Goal: Transaction & Acquisition: Register for event/course

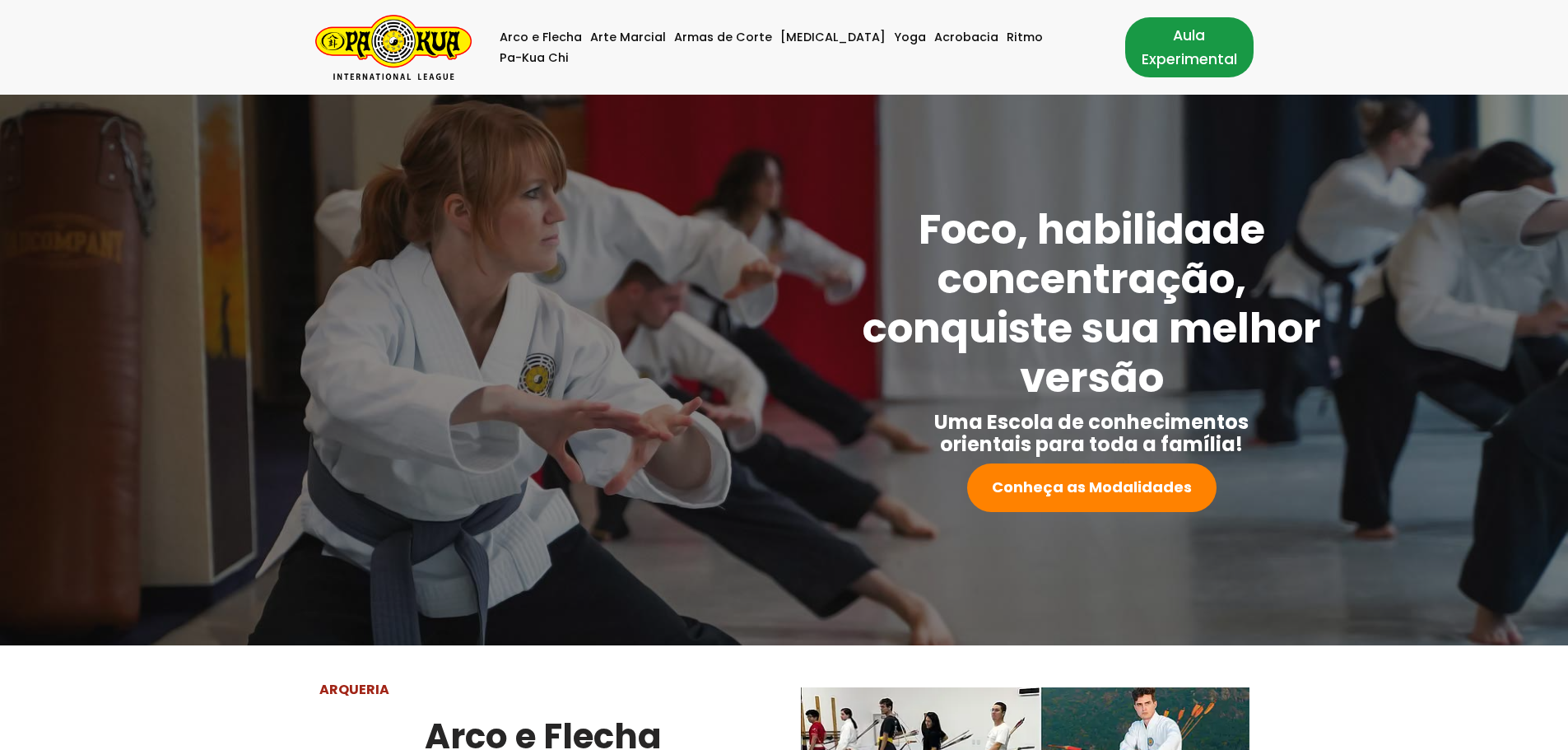
click at [1125, 51] on link "Aula Experimental" at bounding box center [1189, 47] width 129 height 59
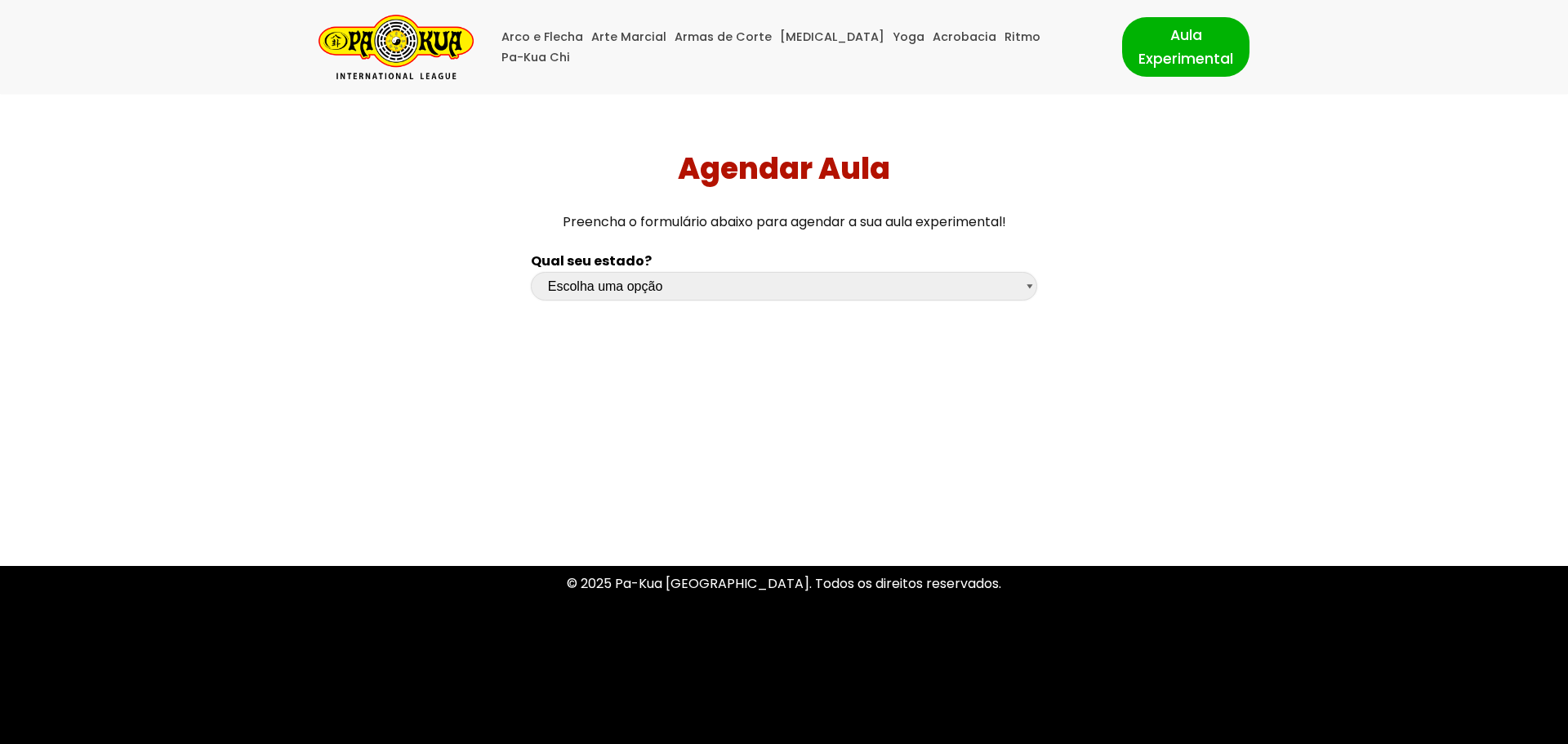
click at [641, 299] on select "Escolha uma opção Rio Grande do Sul Santa Catarina Paraná São Paulo Rio de Jane…" at bounding box center [784, 286] width 506 height 28
select select "sc"
click at [530, 272] on select "Escolha uma opção Rio Grande do Sul Santa Catarina Paraná São Paulo Rio de Jane…" at bounding box center [784, 286] width 506 height 28
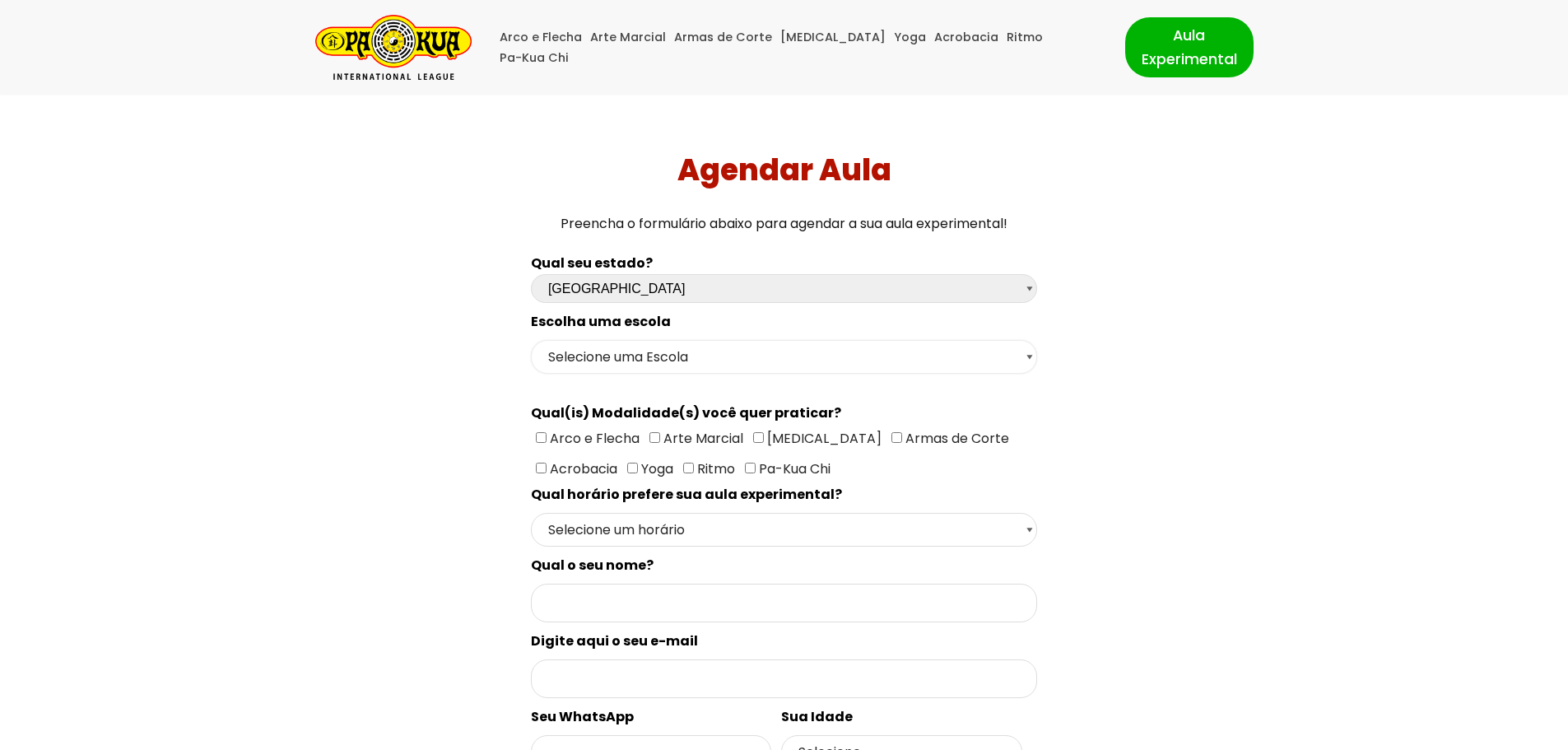
click at [644, 351] on select "Selecione uma Escola Florianópolis - Escola Pantanal Florianópolis - Escola Mau…" at bounding box center [784, 357] width 506 height 34
select select "Florianópolis - Escola Mauro Ramos"
click at [531, 340] on select "Selecione uma Escola Florianópolis - Escola Pantanal Florianópolis - Escola Mau…" at bounding box center [784, 357] width 506 height 34
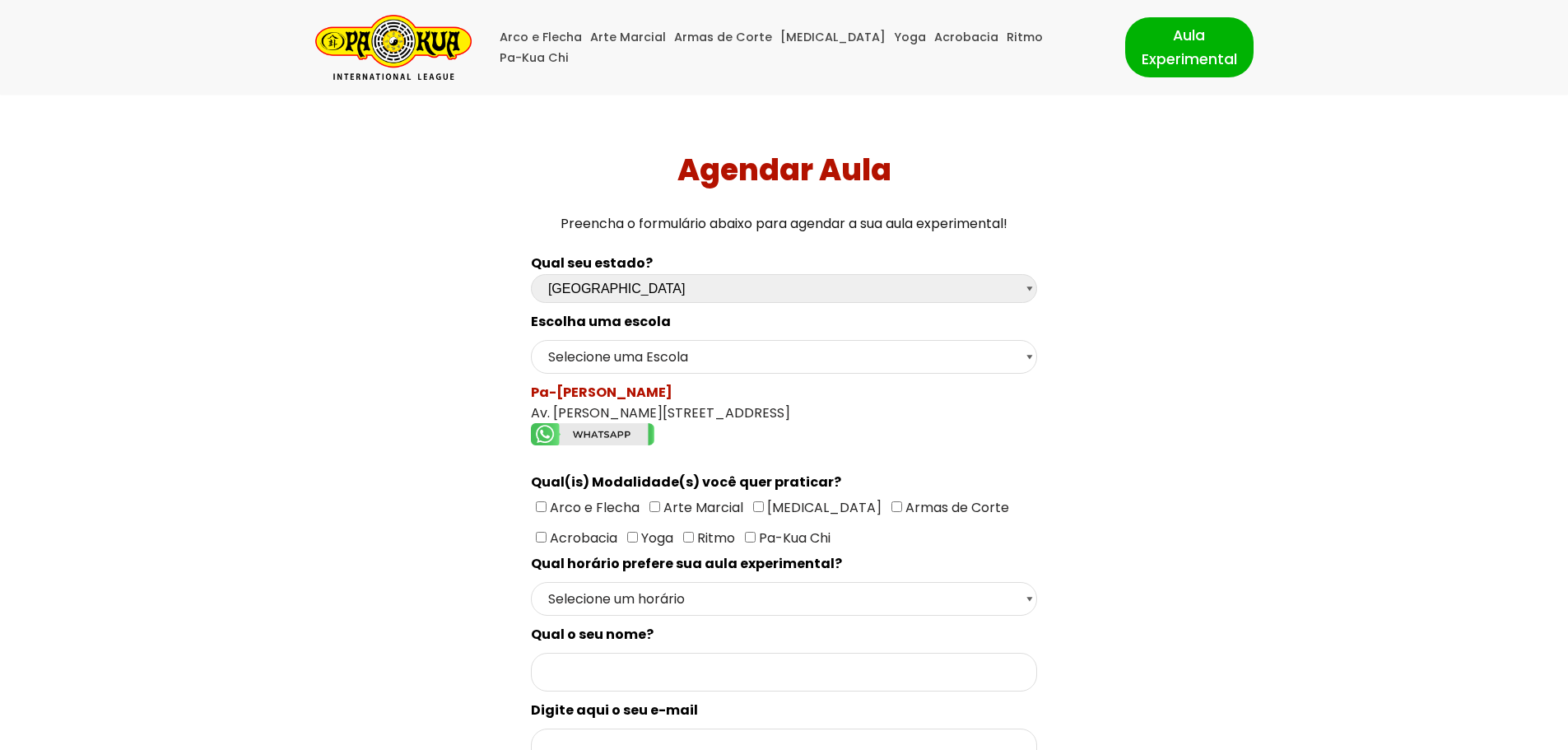
click at [617, 437] on img "Formulário de contacto" at bounding box center [593, 434] width 124 height 22
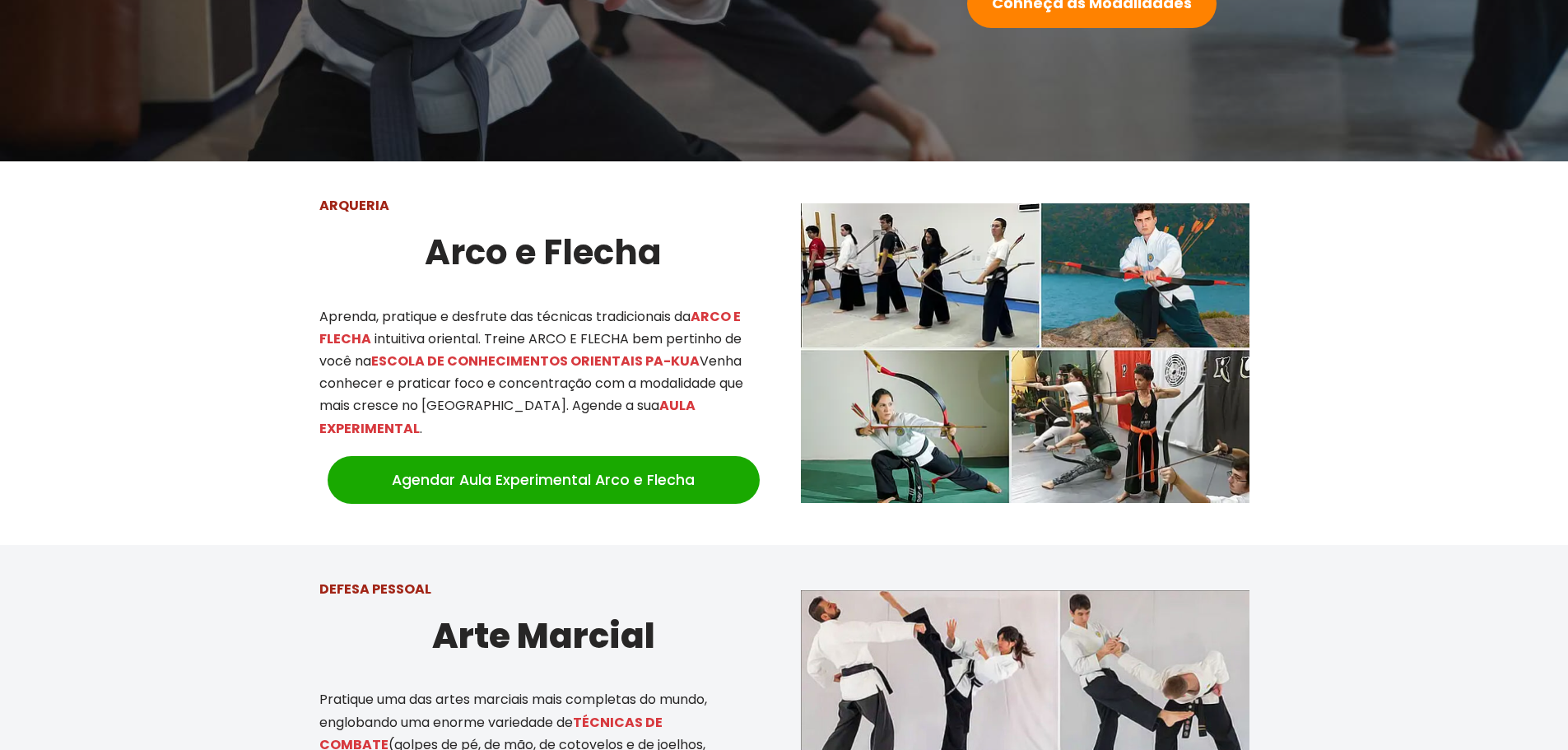
scroll to position [494, 0]
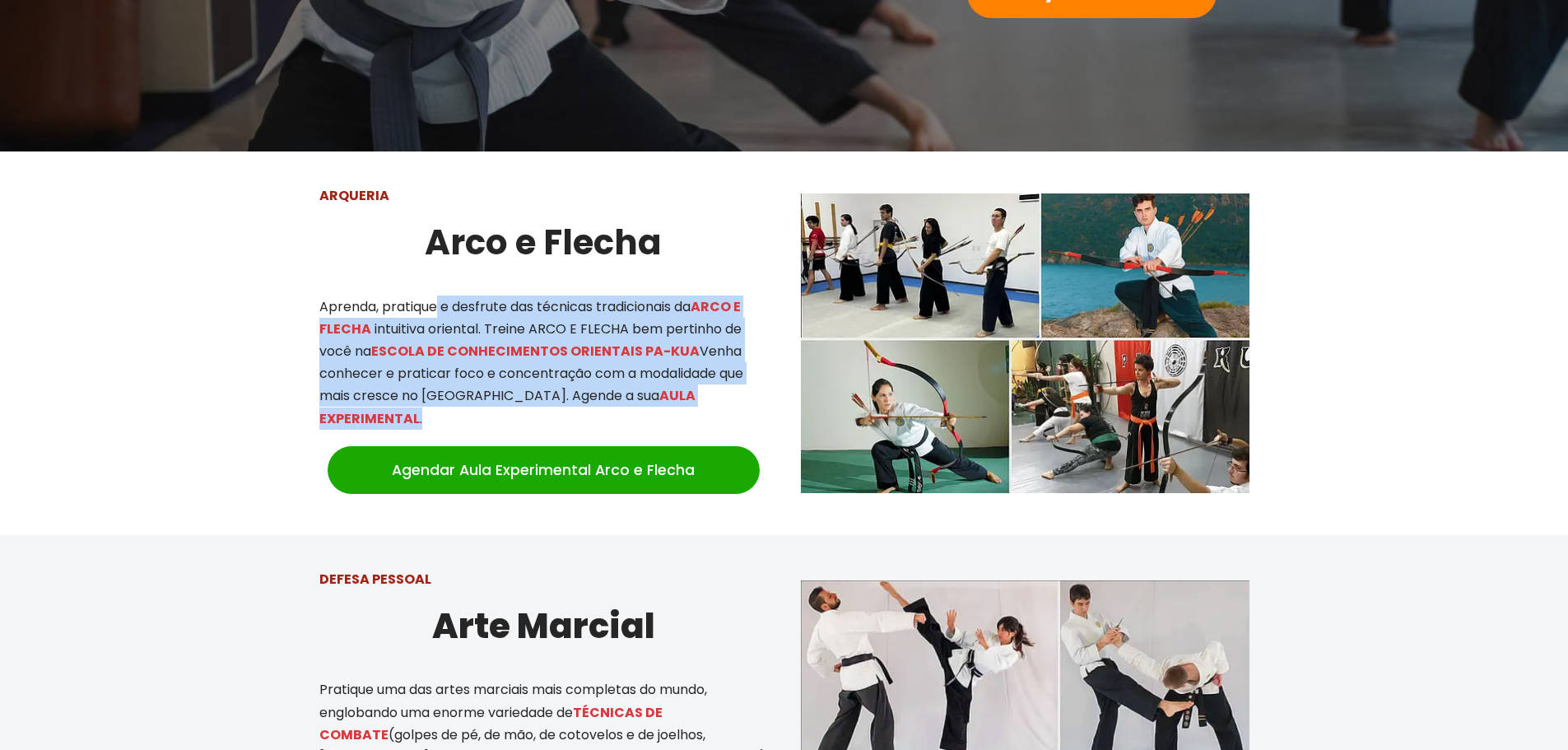
drag, startPoint x: 435, startPoint y: 305, endPoint x: 715, endPoint y: 394, distance: 293.8
click at [715, 394] on p "Aprenda, pratique e desfrute das técnicas tradicionais da ARCO E FLECHA intuiti…" at bounding box center [543, 362] width 449 height 134
drag, startPoint x: 714, startPoint y: 393, endPoint x: 307, endPoint y: 313, distance: 414.8
click at [307, 313] on div "ARQUERIA Arco e Flecha Aprenda, pratique e desfrute das técnicas tradicionais d…" at bounding box center [544, 343] width 482 height 350
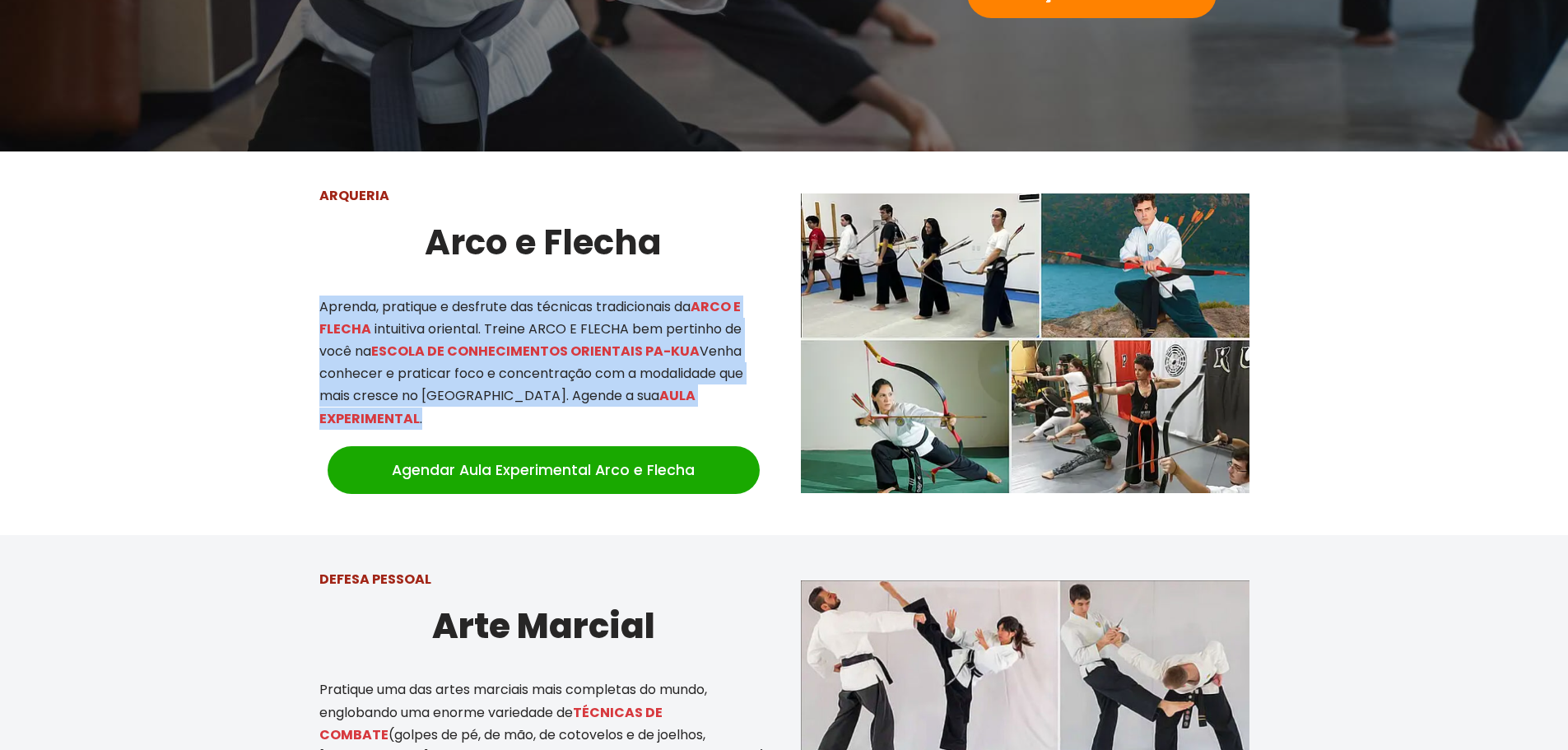
click at [307, 313] on div "ARQUERIA Arco e Flecha Aprenda, pratique e desfrute das técnicas tradicionais d…" at bounding box center [544, 343] width 482 height 350
drag, startPoint x: 320, startPoint y: 306, endPoint x: 707, endPoint y: 394, distance: 396.9
click at [707, 394] on p "Aprenda, pratique e desfrute das técnicas tradicionais da ARCO E FLECHA intuiti…" at bounding box center [543, 362] width 449 height 134
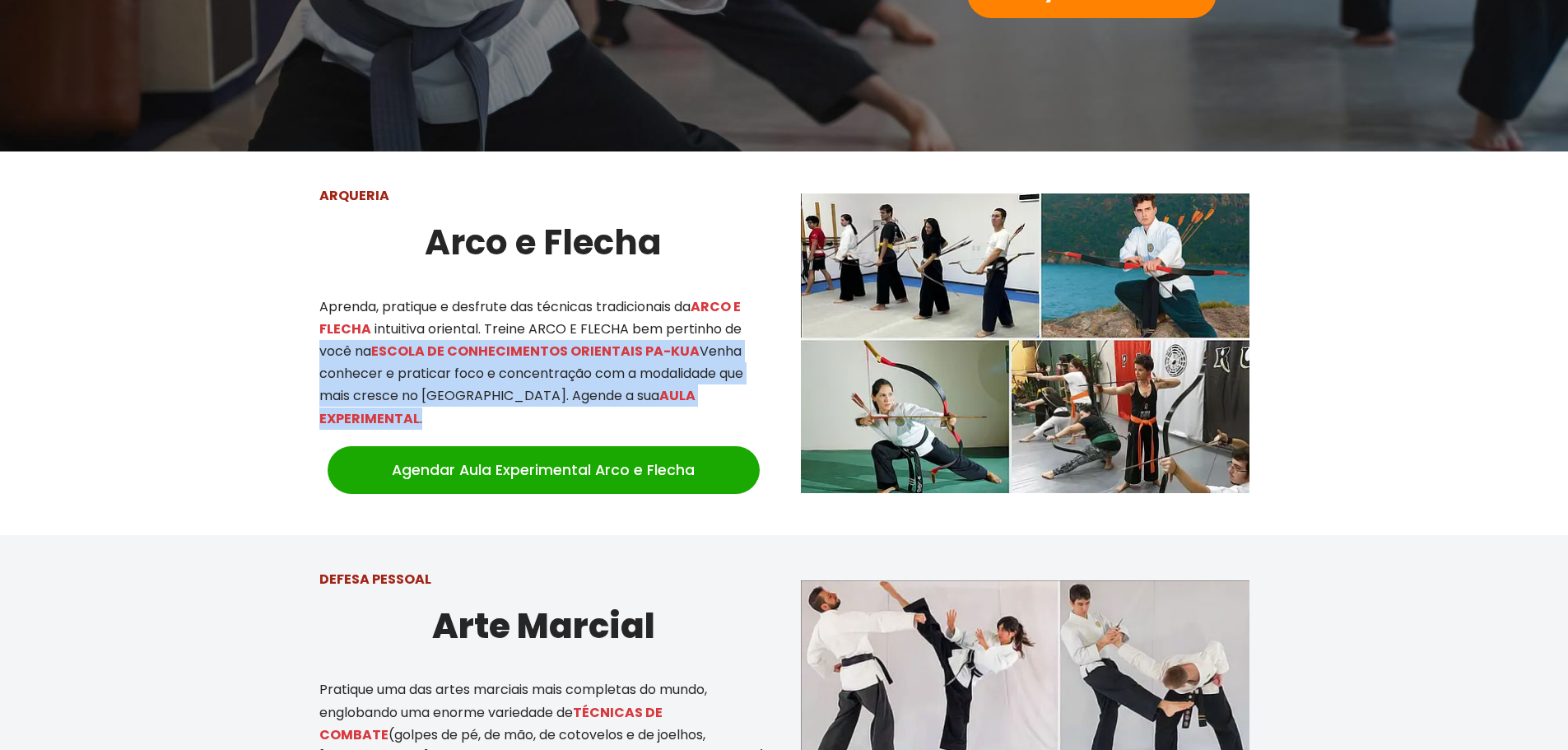
drag, startPoint x: 709, startPoint y: 394, endPoint x: 345, endPoint y: 351, distance: 366.5
click at [345, 351] on p "Aprenda, pratique e desfrute das técnicas tradicionais da ARCO E FLECHA intuiti…" at bounding box center [543, 362] width 449 height 134
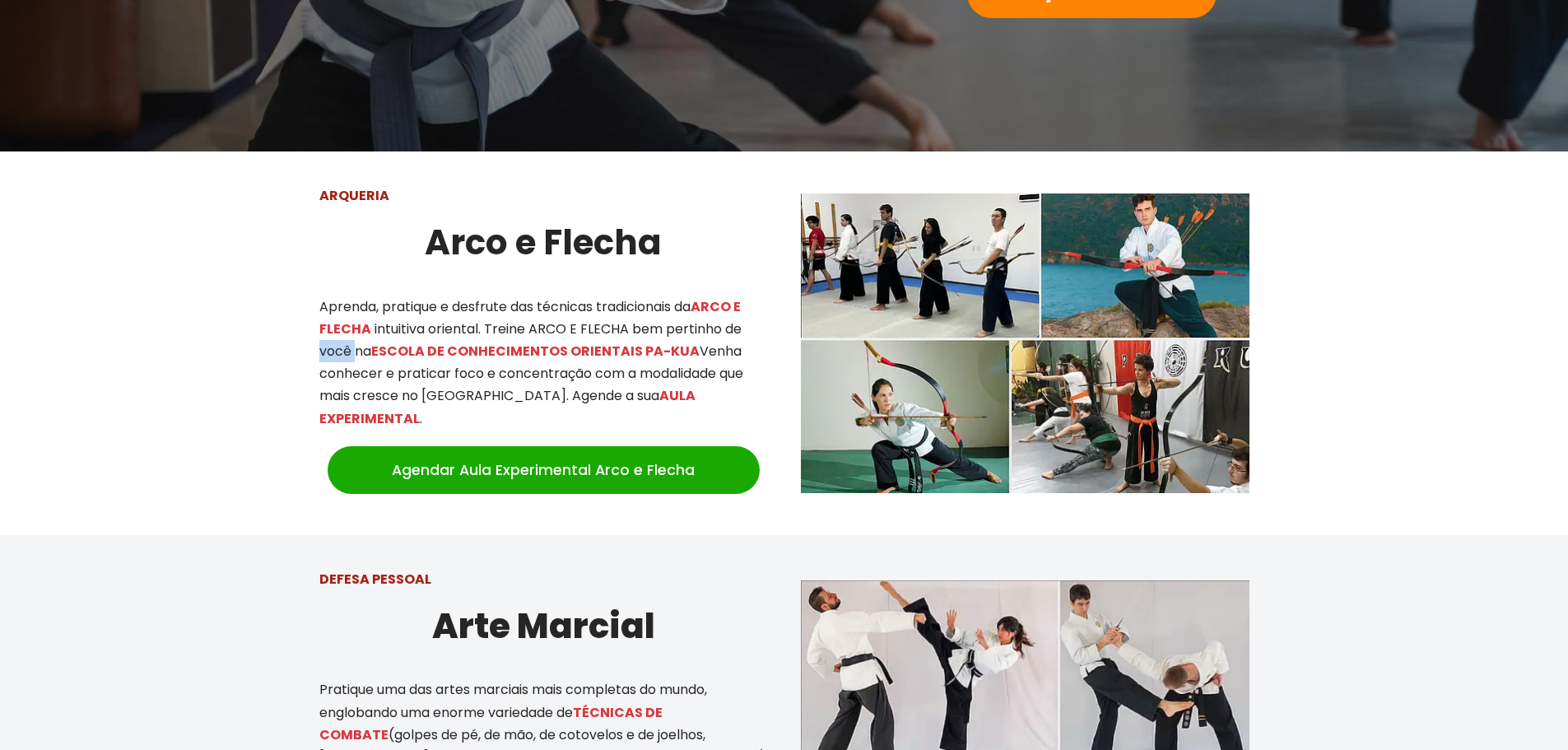
click at [345, 351] on p "Aprenda, pratique e desfrute das técnicas tradicionais da ARCO E FLECHA intuiti…" at bounding box center [543, 362] width 449 height 134
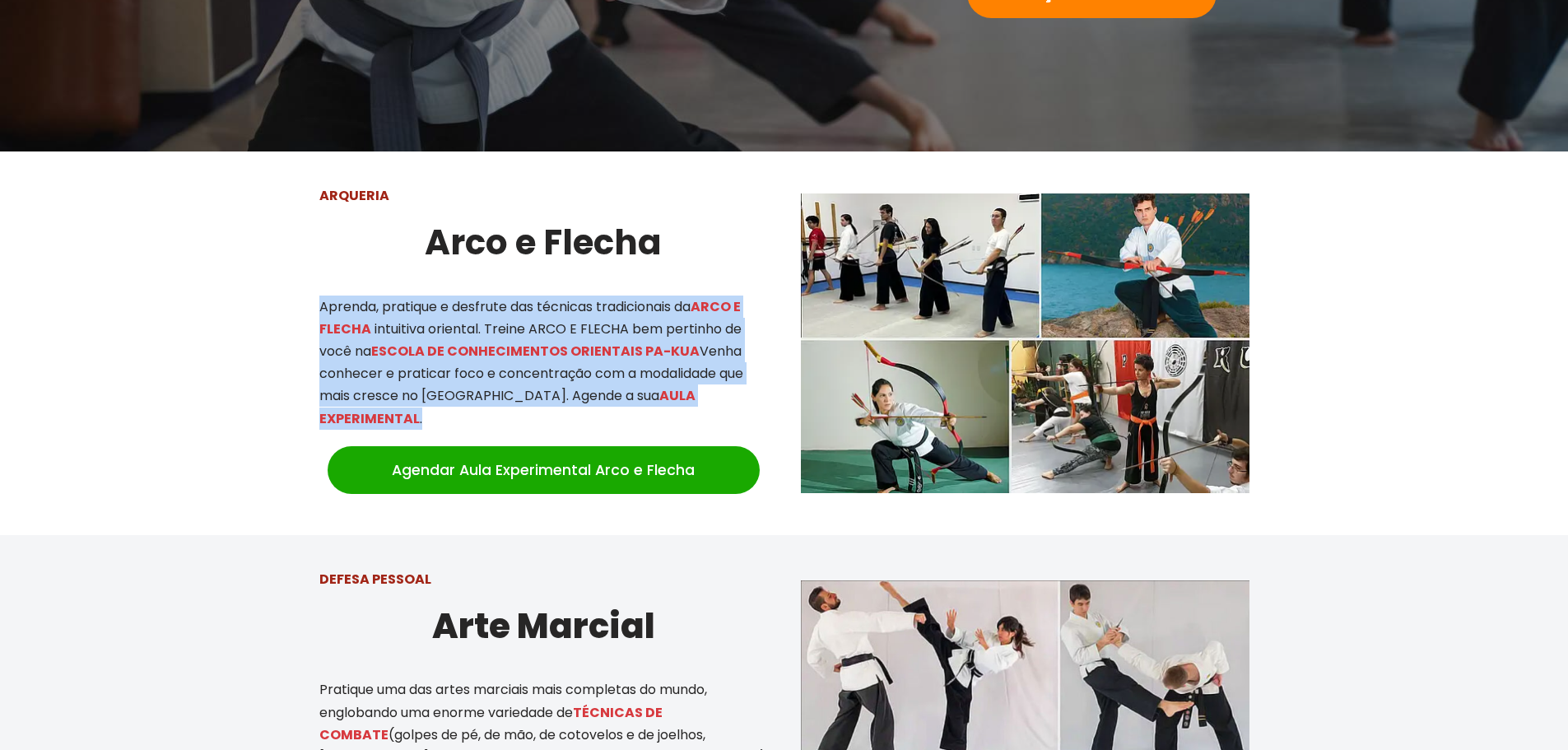
click at [345, 351] on p "Aprenda, pratique e desfrute das técnicas tradicionais da ARCO E FLECHA intuiti…" at bounding box center [543, 362] width 449 height 134
click at [366, 352] on p "Aprenda, pratique e desfrute das técnicas tradicionais da ARCO E FLECHA intuiti…" at bounding box center [543, 362] width 449 height 134
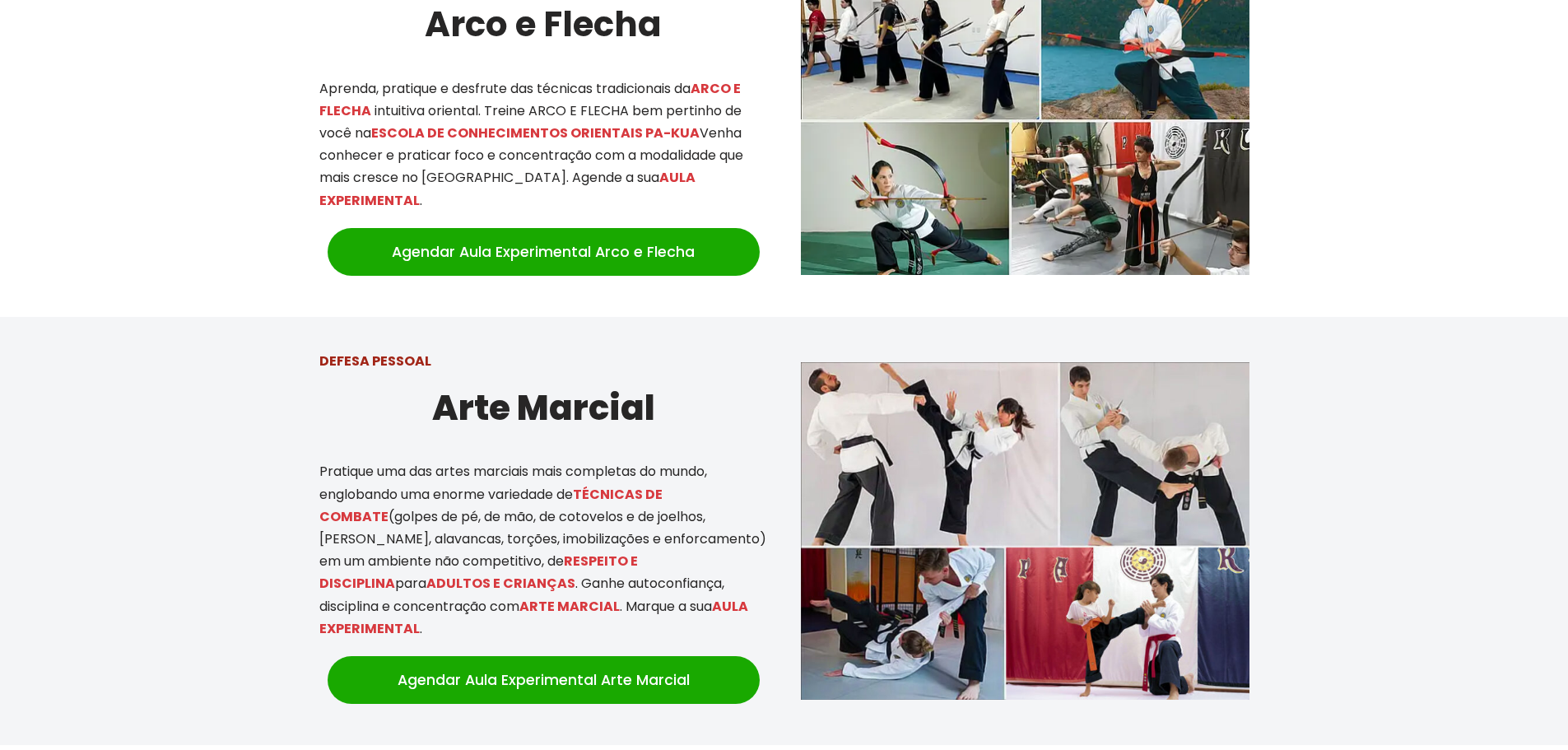
scroll to position [741, 0]
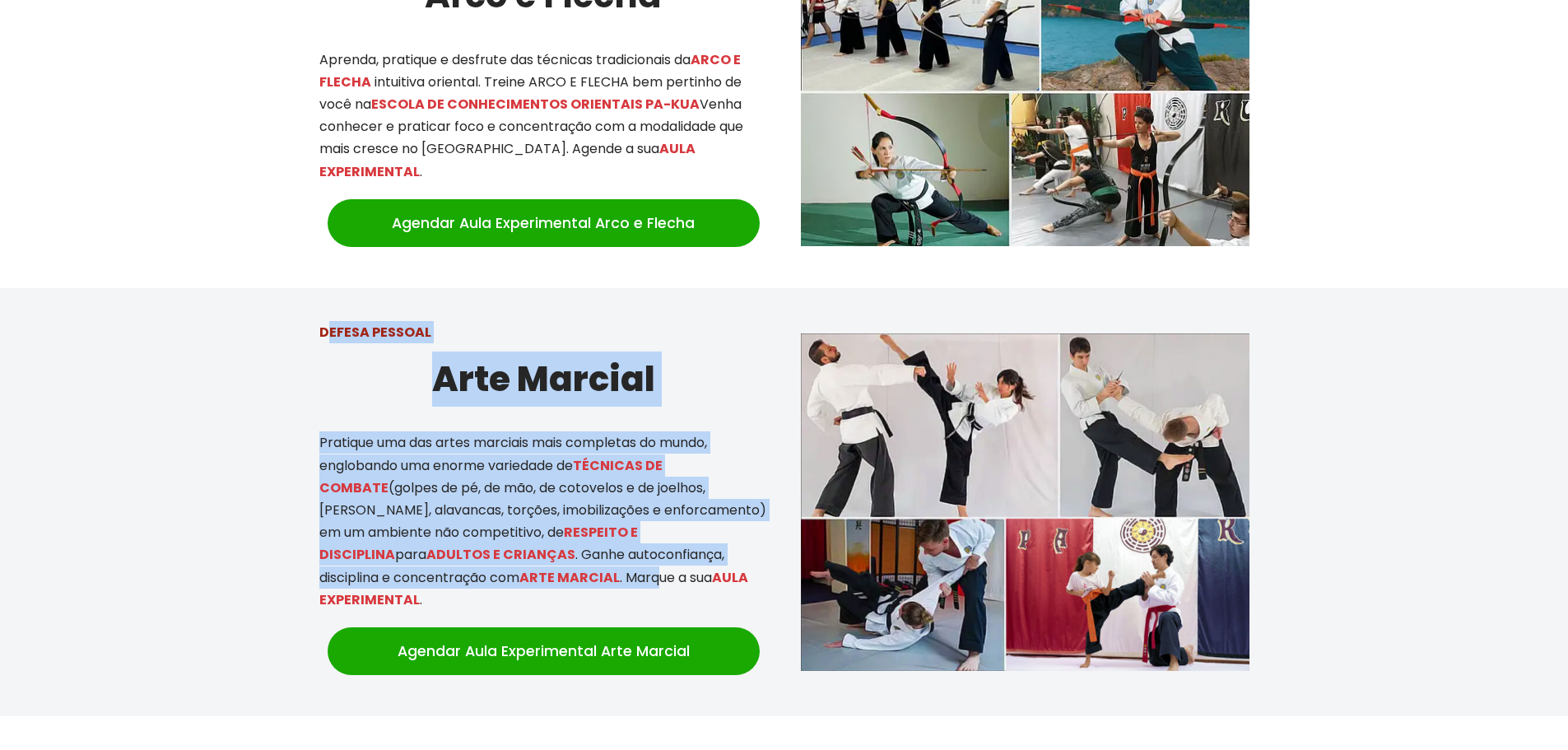
drag, startPoint x: 331, startPoint y: 310, endPoint x: 583, endPoint y: 552, distance: 349.4
click at [583, 552] on div "DEFESA PESSOAL Arte Marcial Pratique uma das artes marciais mais completas do m…" at bounding box center [544, 502] width 482 height 395
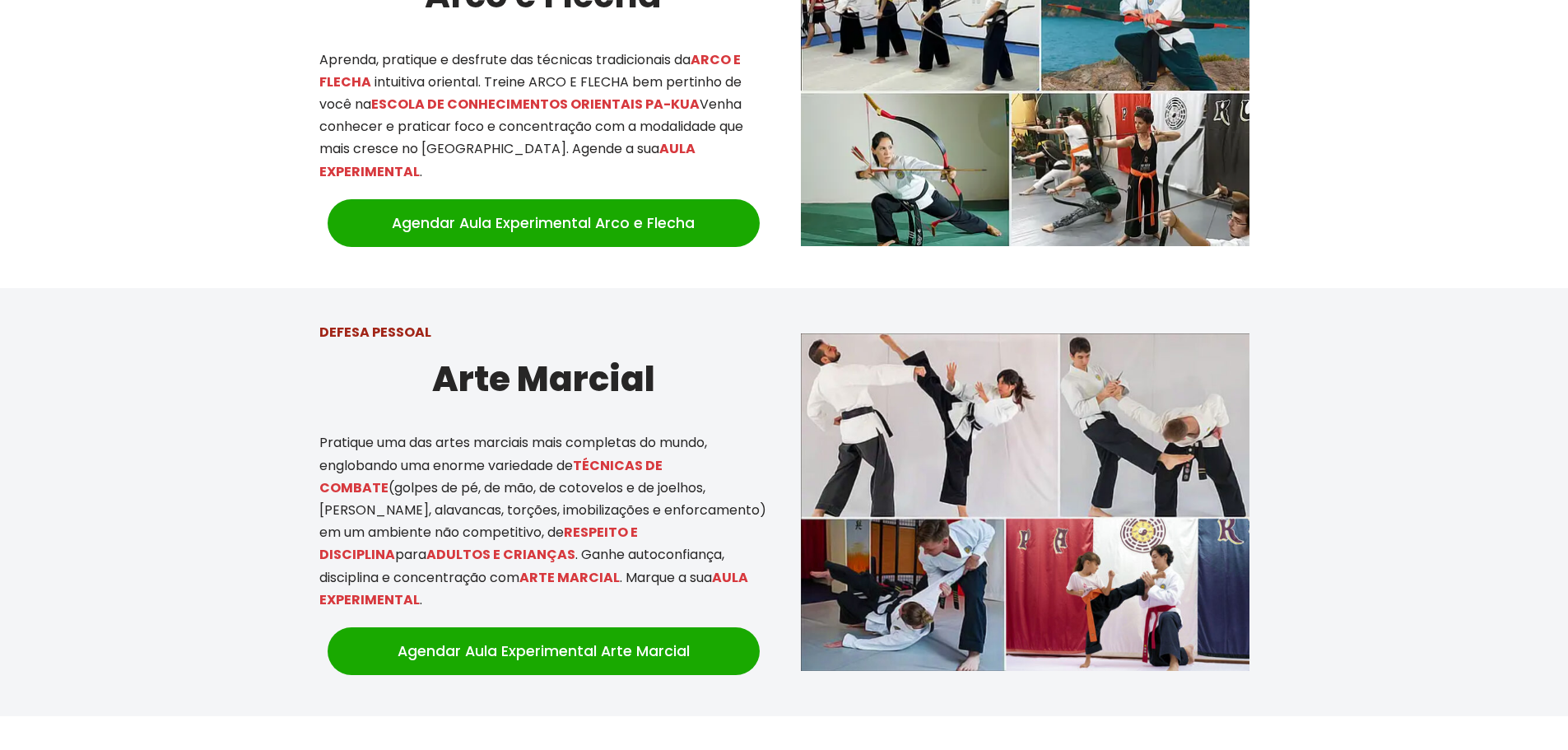
click at [509, 572] on p "Pratique uma das artes marciais mais completas do mundo, englobando uma enorme …" at bounding box center [543, 520] width 449 height 179
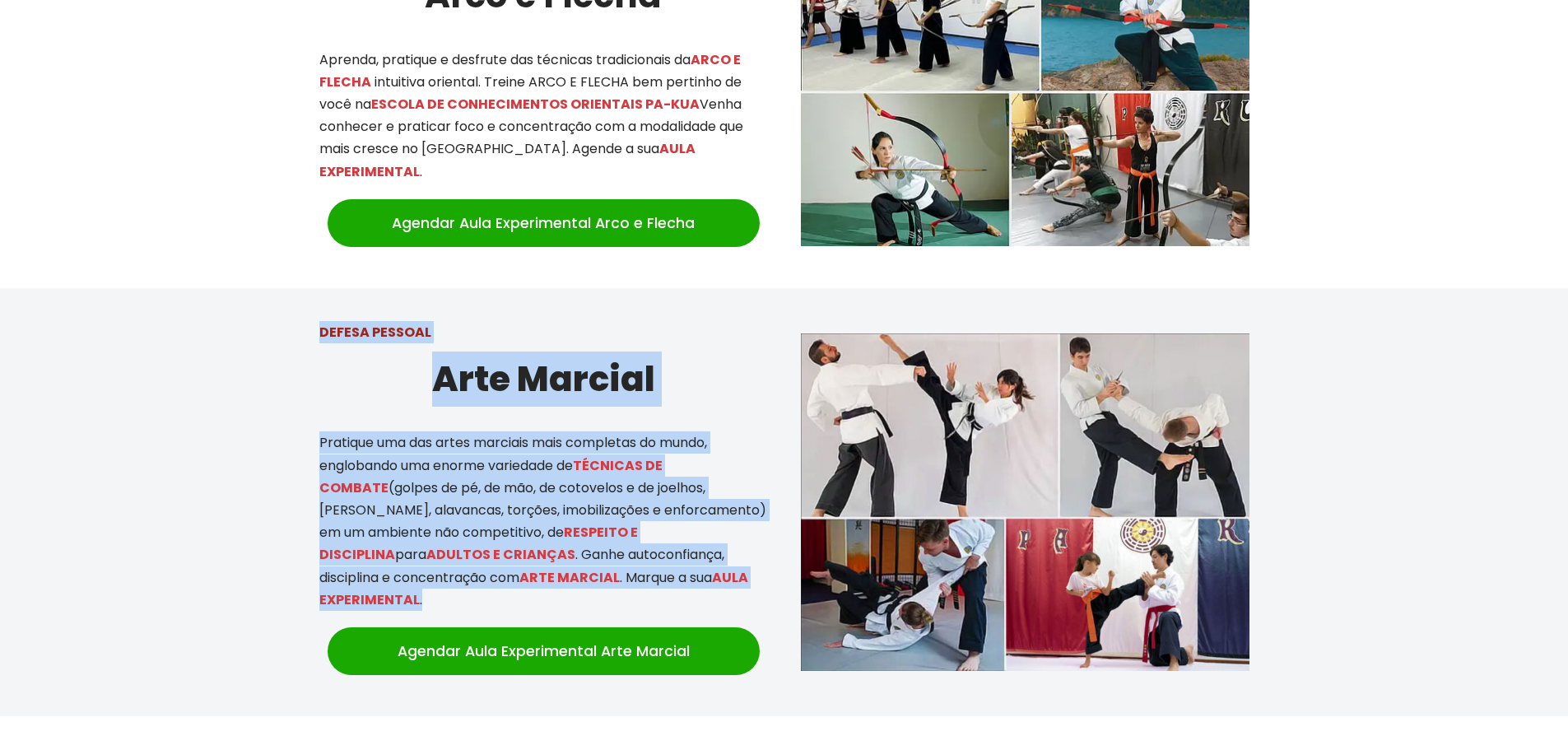
drag, startPoint x: 451, startPoint y: 533, endPoint x: 301, endPoint y: 327, distance: 254.8
click at [301, 327] on div "DEFESA PESSOAL Arte Marcial Pratique uma das artes marciais mais completas do m…" at bounding box center [784, 502] width 1568 height 428
click at [301, 327] on div at bounding box center [784, 502] width 1568 height 428
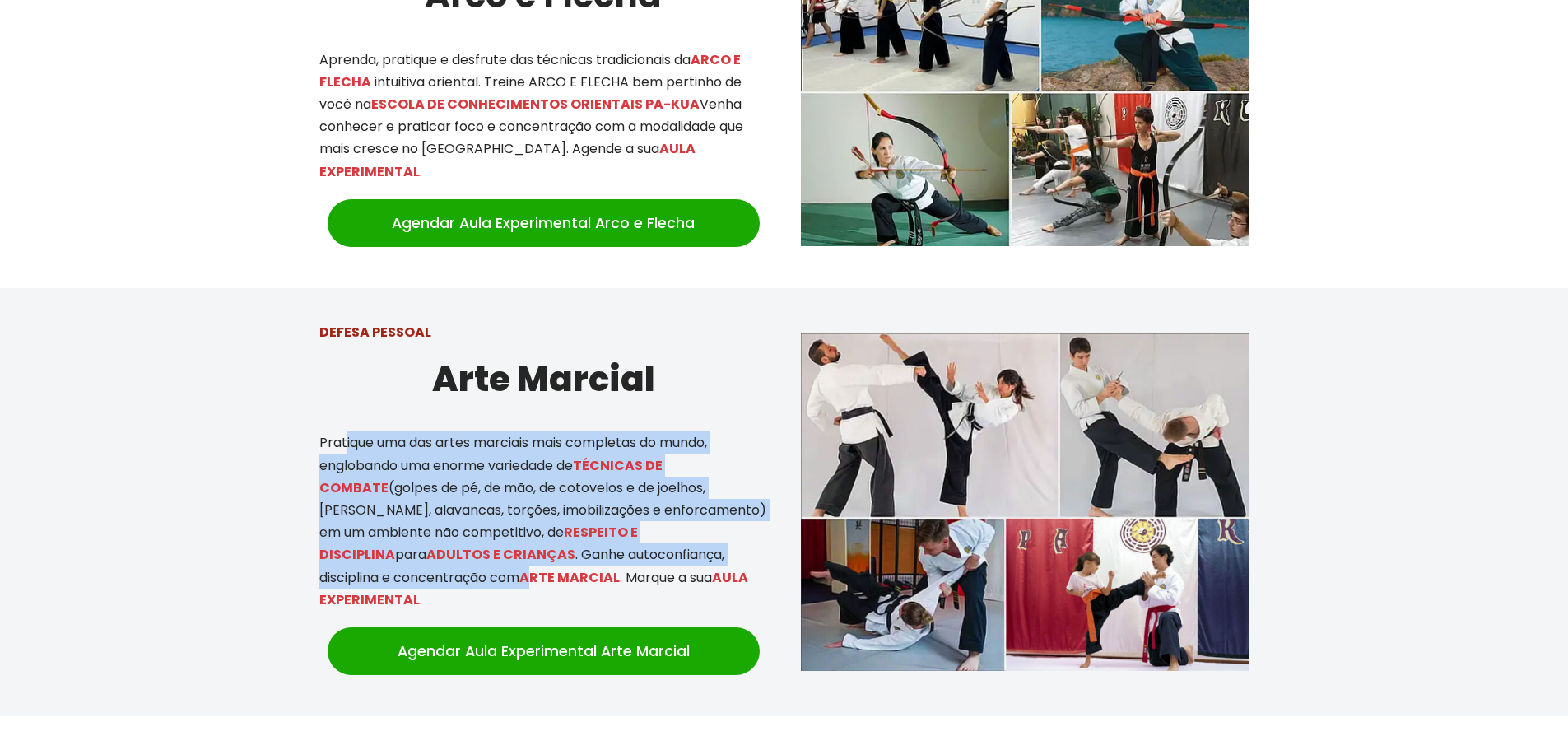
drag, startPoint x: 344, startPoint y: 428, endPoint x: 462, endPoint y: 564, distance: 180.1
click at [462, 564] on p "Pratique uma das artes marciais mais completas do mundo, englobando uma enorme …" at bounding box center [543, 520] width 449 height 179
click at [520, 568] on mark "ARTE MARCIAL" at bounding box center [569, 577] width 100 height 19
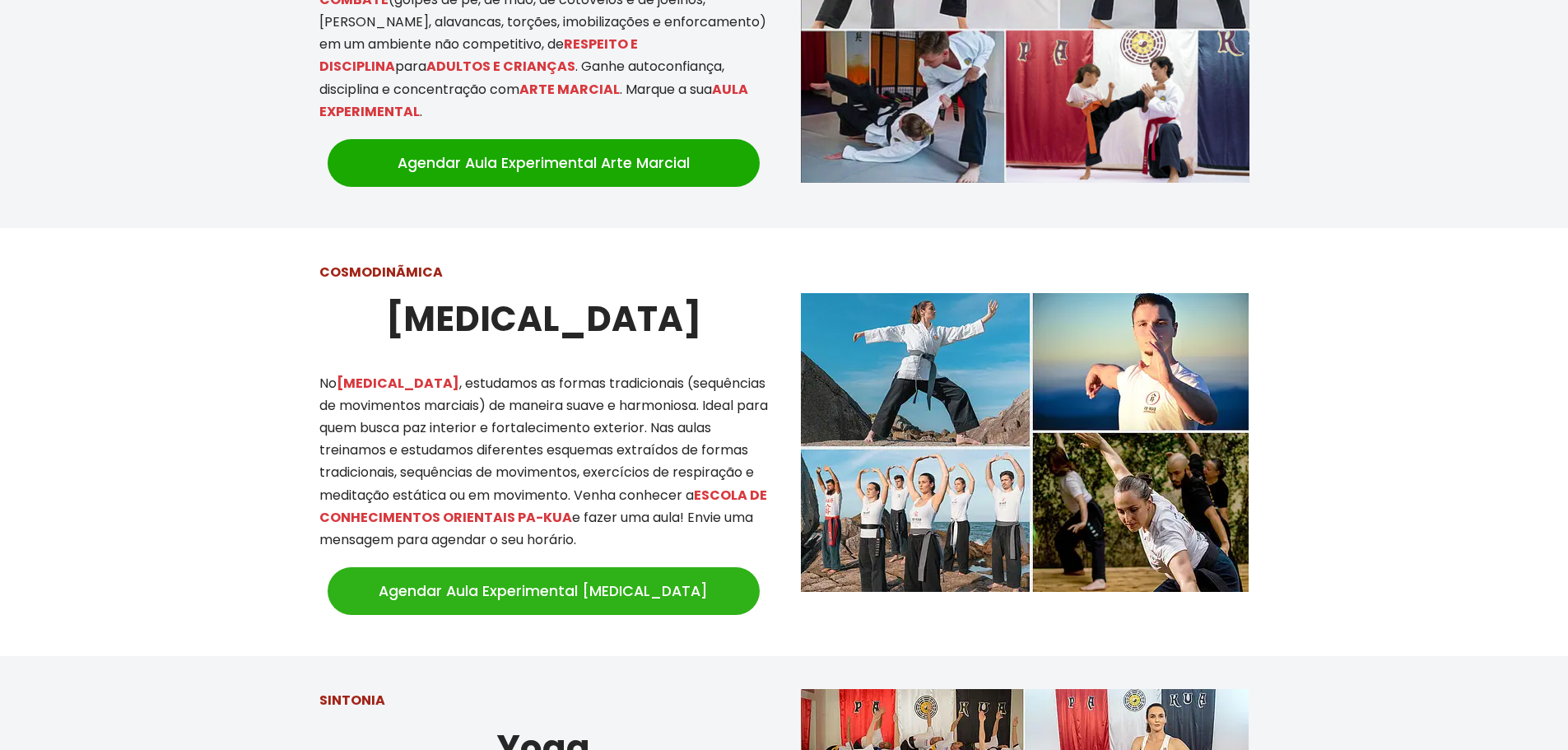
scroll to position [1234, 0]
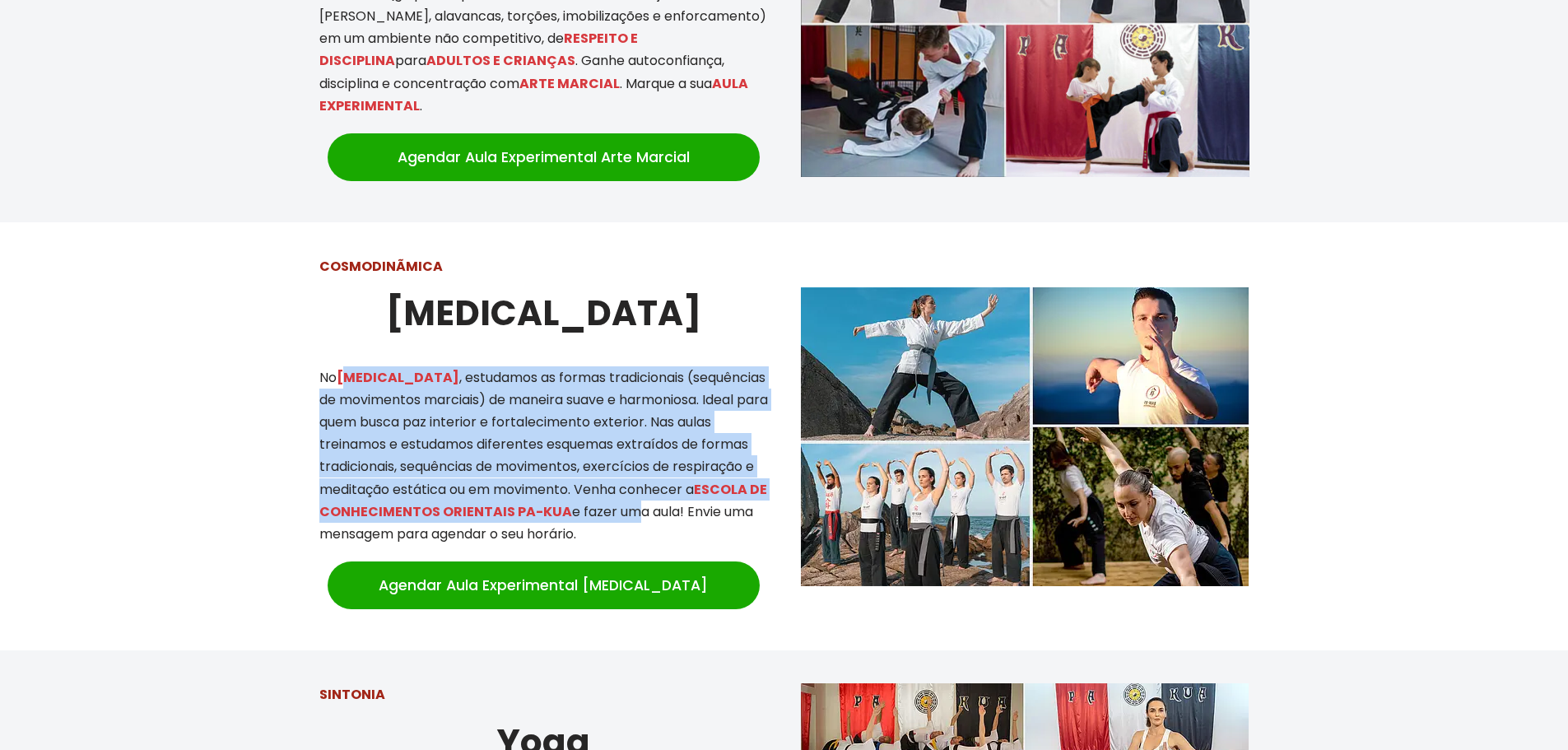
drag, startPoint x: 352, startPoint y: 359, endPoint x: 644, endPoint y: 503, distance: 325.6
click at [644, 503] on p "No [MEDICAL_DATA] , estudamos as formas tradicionais (sequências de movimentos …" at bounding box center [543, 455] width 449 height 179
drag, startPoint x: 637, startPoint y: 521, endPoint x: 671, endPoint y: 476, distance: 56.4
click at [671, 476] on p "No [MEDICAL_DATA] , estudamos as formas tradicionais (sequências de movimentos …" at bounding box center [543, 455] width 449 height 179
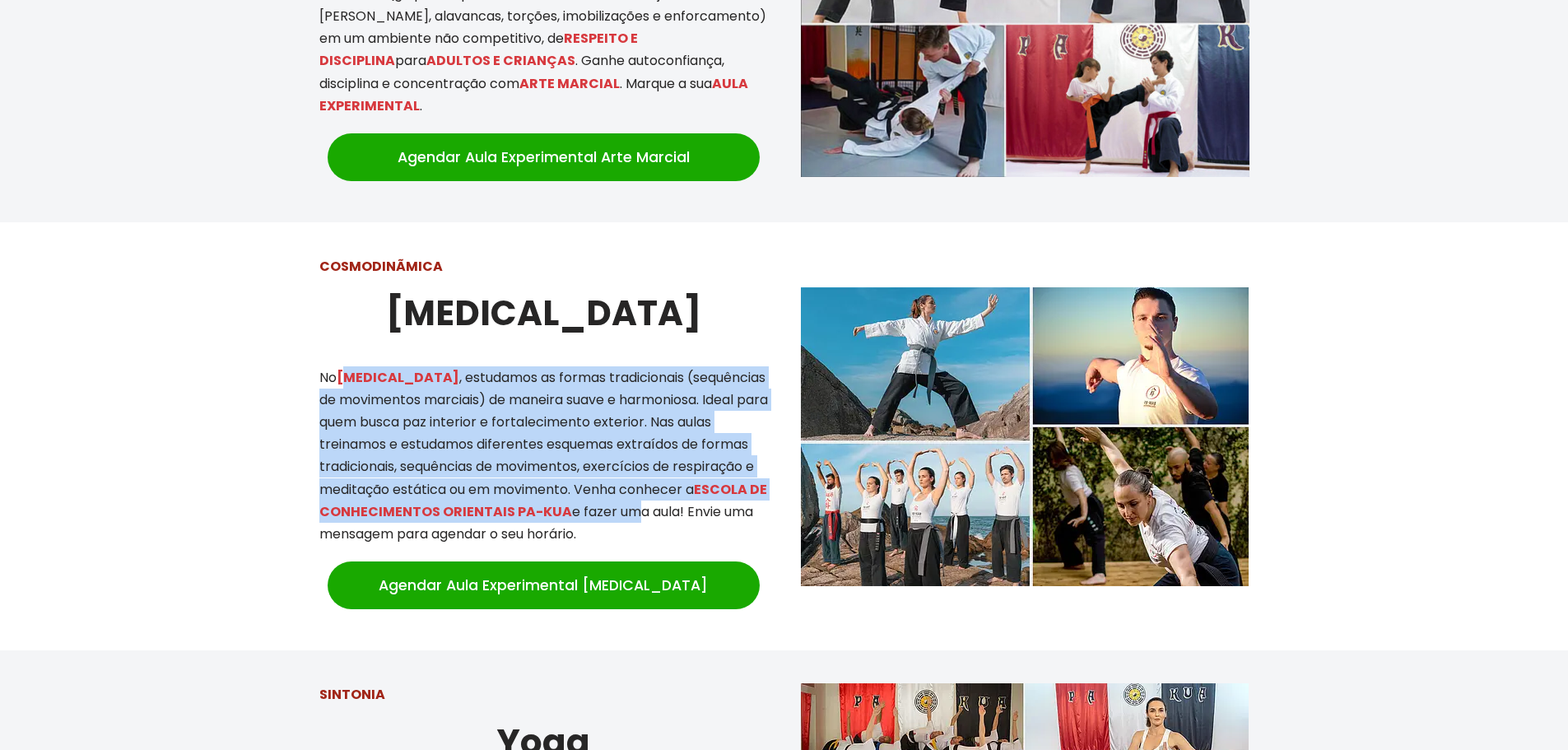
click at [671, 476] on p "No [MEDICAL_DATA] , estudamos as formas tradicionais (sequências de movimentos …" at bounding box center [543, 455] width 449 height 179
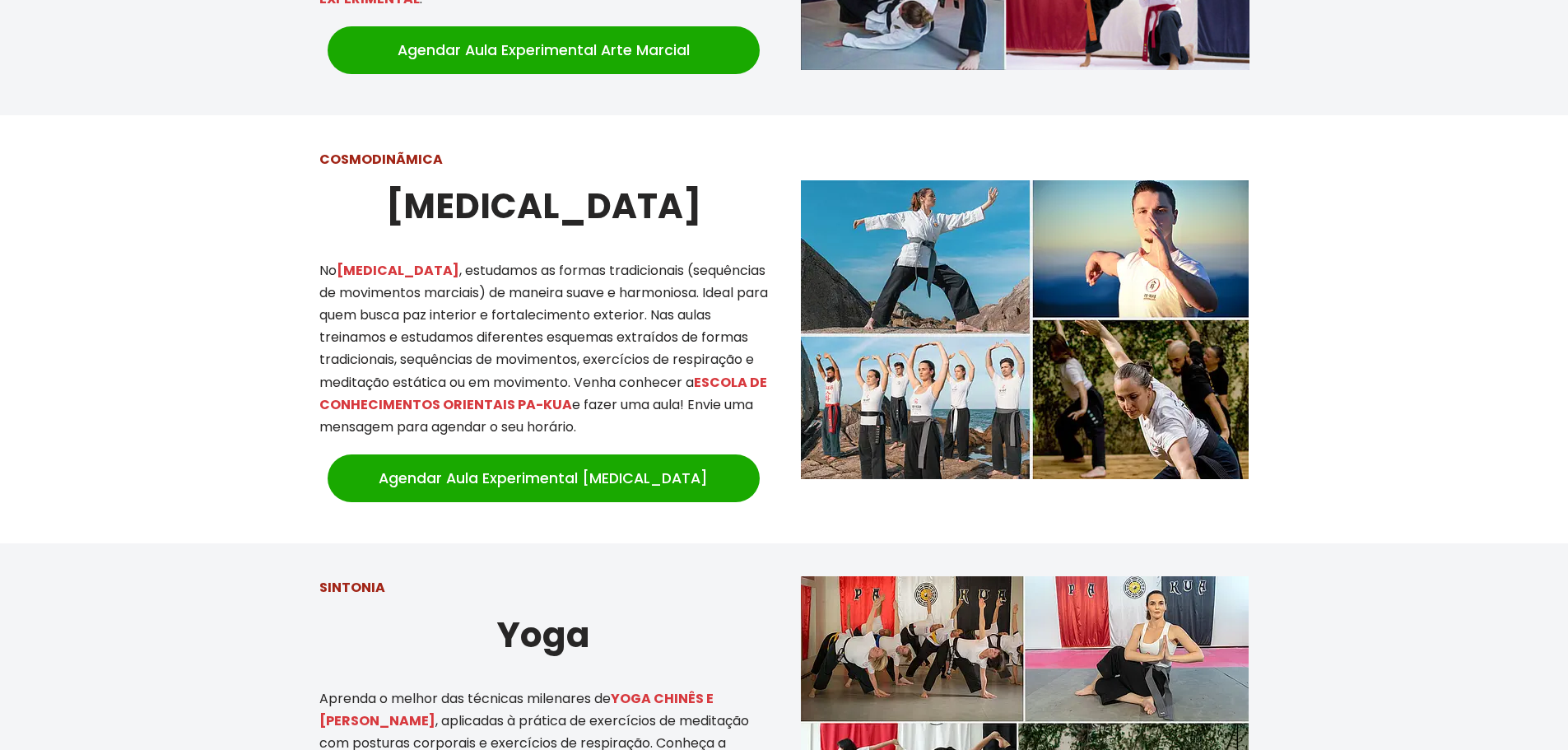
scroll to position [1563, 0]
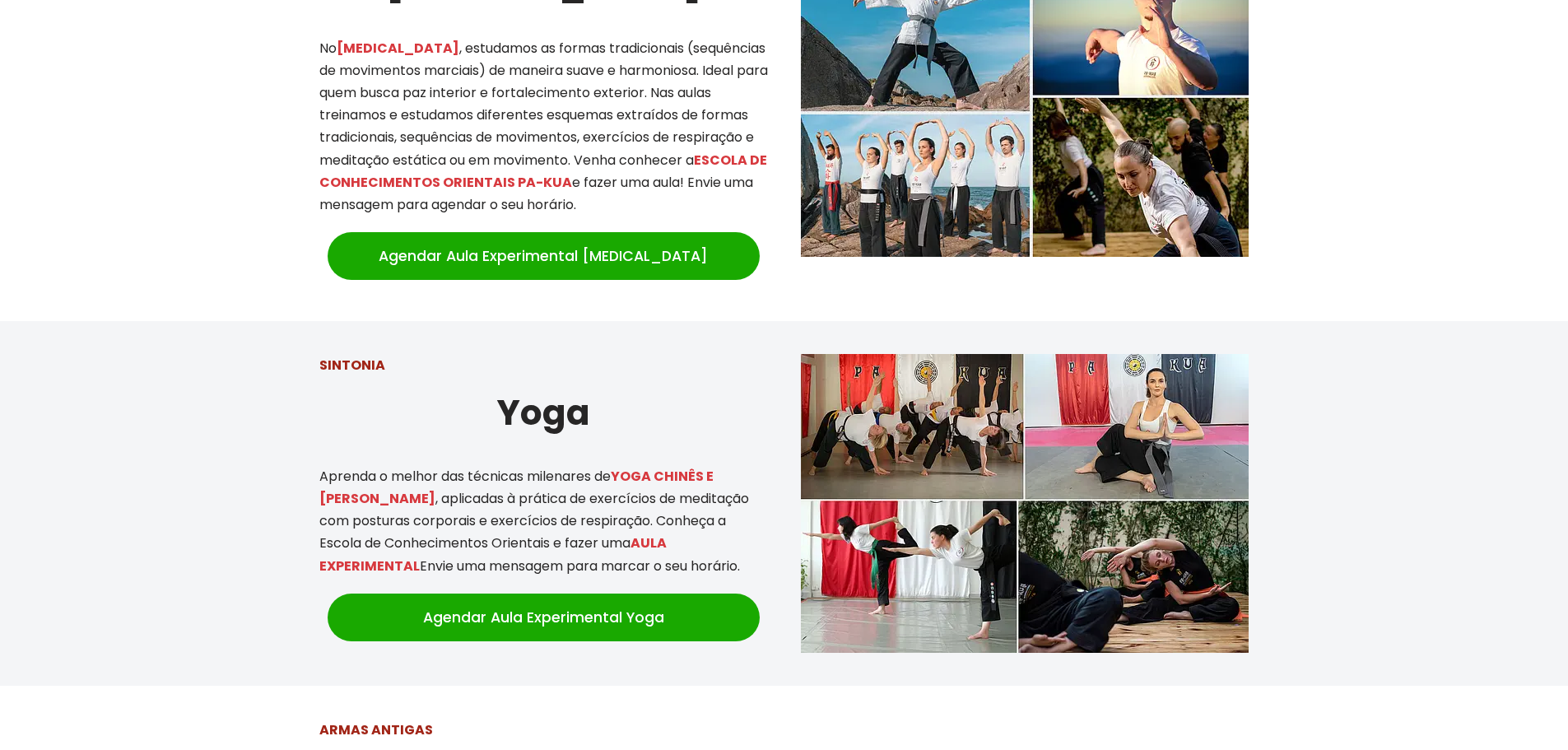
drag, startPoint x: 467, startPoint y: 452, endPoint x: 659, endPoint y: 551, distance: 216.0
click at [659, 551] on p "Aprenda o melhor das técnicas milenares de YOGA CHINÊS E QI GONG , aplicadas à …" at bounding box center [543, 520] width 449 height 112
drag, startPoint x: 663, startPoint y: 551, endPoint x: 598, endPoint y: 487, distance: 91.2
click at [597, 487] on p "Aprenda o melhor das técnicas milenares de YOGA CHINÊS E QI GONG , aplicadas à …" at bounding box center [543, 520] width 449 height 112
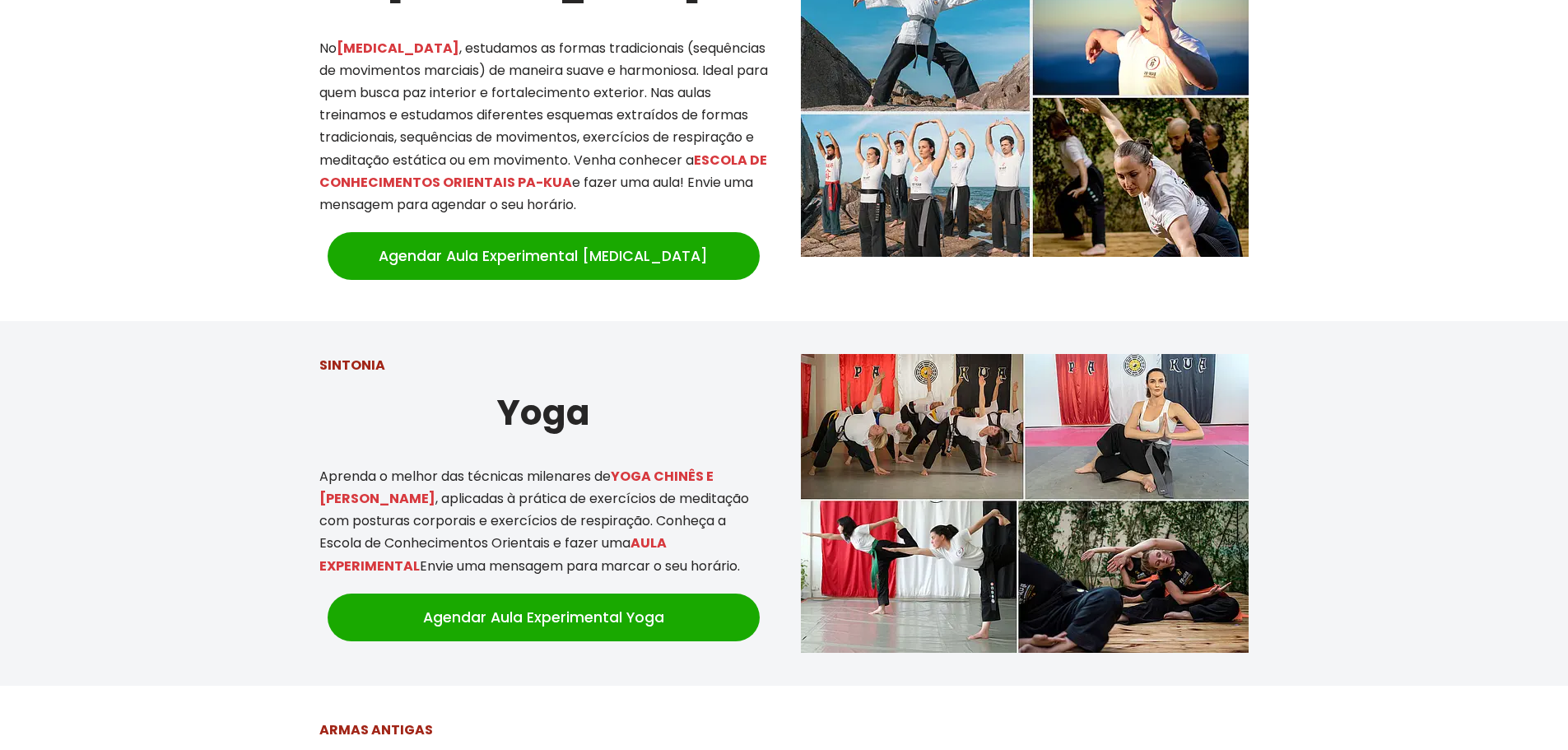
click at [598, 487] on p "Aprenda o melhor das técnicas milenares de YOGA CHINÊS E QI GONG , aplicadas à …" at bounding box center [543, 520] width 449 height 112
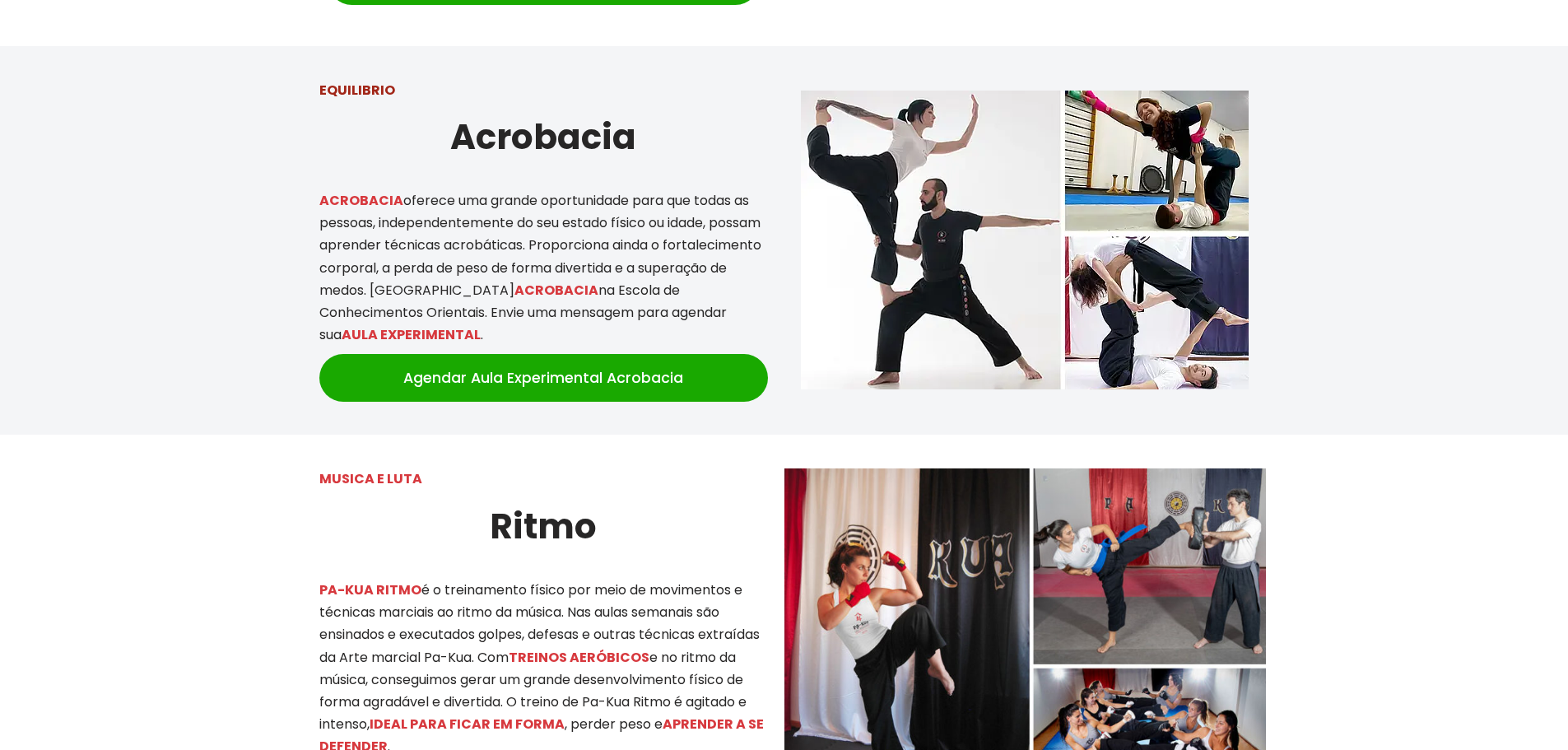
scroll to position [2469, 0]
